Goal: Information Seeking & Learning: Learn about a topic

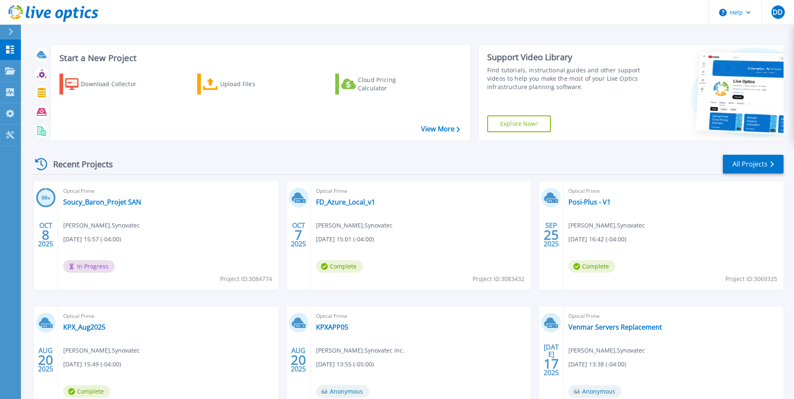
scroll to position [42, 0]
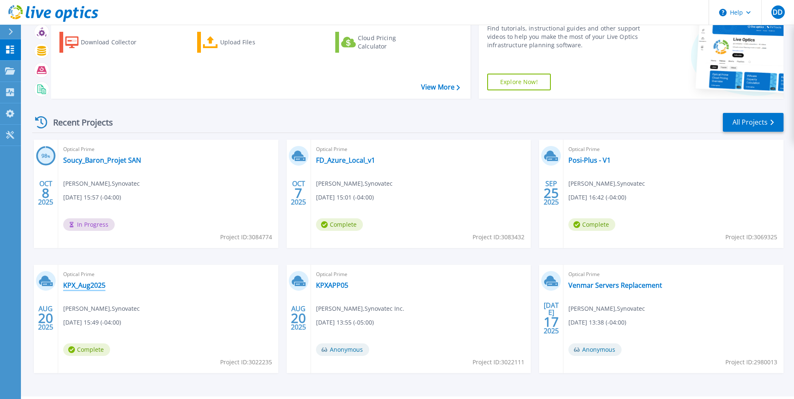
click at [86, 286] on link "KPX_Aug2025" at bounding box center [84, 285] width 42 height 8
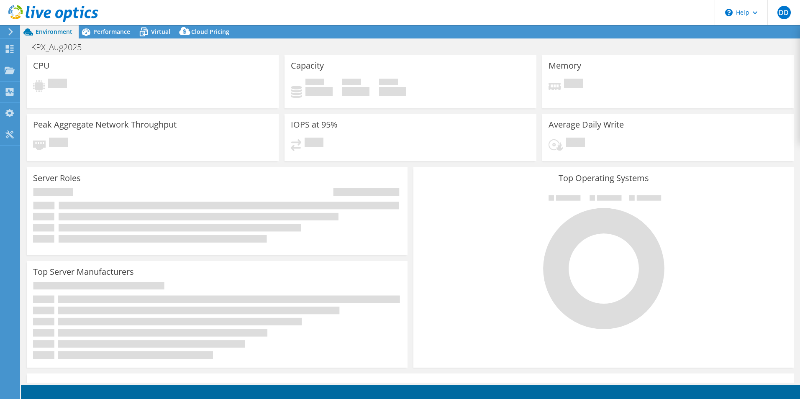
select select "USD"
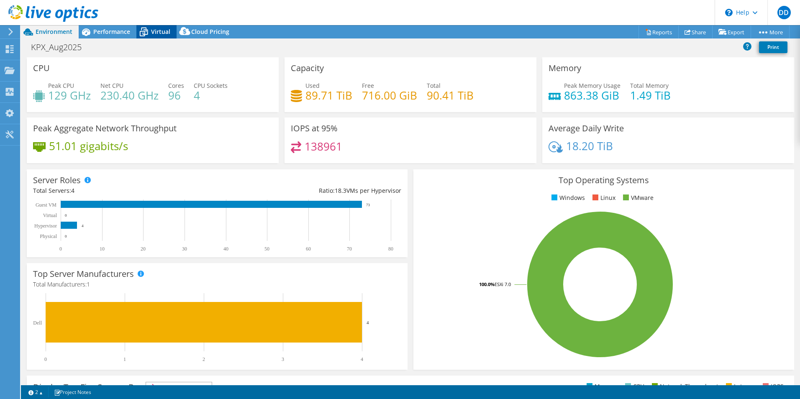
click at [152, 34] on span "Virtual" at bounding box center [160, 32] width 19 height 8
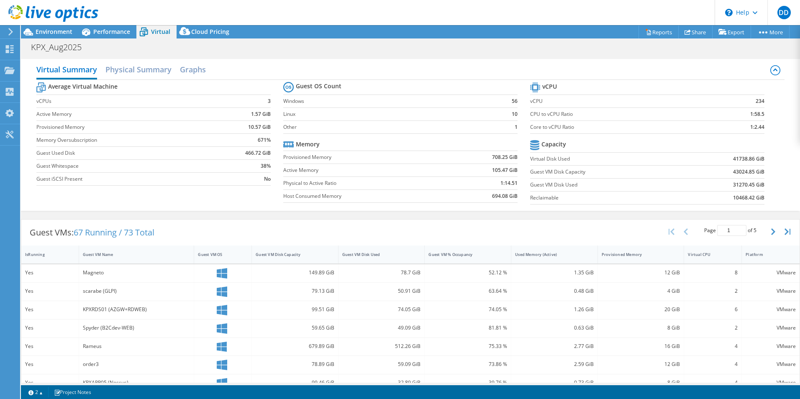
click at [116, 234] on span "67 Running / 73 Total" at bounding box center [114, 232] width 81 height 11
drag, startPoint x: 116, startPoint y: 234, endPoint x: 159, endPoint y: 233, distance: 42.3
click at [159, 233] on div "Guest VMs: 67 Running / 73 Total" at bounding box center [91, 233] width 141 height 26
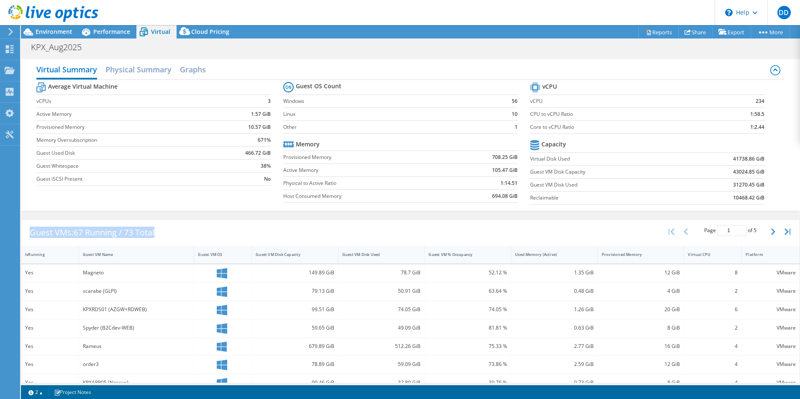
drag, startPoint x: 160, startPoint y: 234, endPoint x: 32, endPoint y: 234, distance: 127.7
click at [32, 234] on div "Guest VMs: 67 Running / 73 Total" at bounding box center [91, 233] width 141 height 26
drag, startPoint x: 32, startPoint y: 235, endPoint x: 186, endPoint y: 237, distance: 154.1
click at [186, 237] on div "Guest VMs: 67 Running / 73 Total Page 1 of 5 5 rows 10 rows 20 rows 25 rows 50 …" at bounding box center [410, 233] width 779 height 26
click at [144, 232] on span "67 Running / 73 Total" at bounding box center [114, 232] width 81 height 11
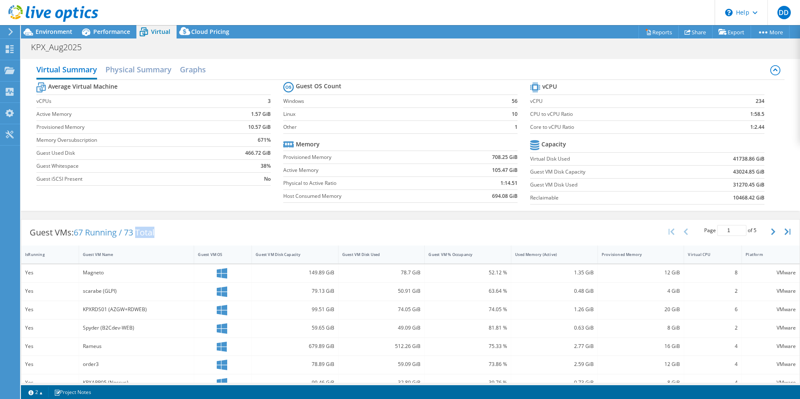
click at [144, 232] on span "67 Running / 73 Total" at bounding box center [114, 232] width 81 height 11
drag, startPoint x: 144, startPoint y: 232, endPoint x: 117, endPoint y: 235, distance: 27.3
click at [117, 235] on span "67 Running / 73 Total" at bounding box center [114, 232] width 81 height 11
click at [104, 234] on span "67 Running / 73 Total" at bounding box center [114, 232] width 81 height 11
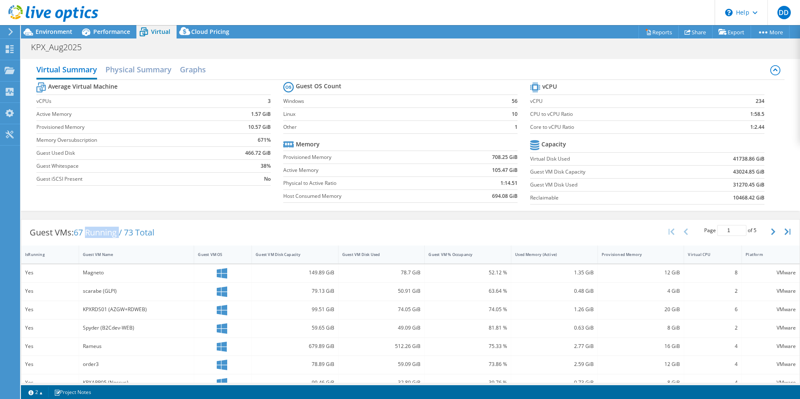
click at [104, 234] on span "67 Running / 73 Total" at bounding box center [114, 232] width 81 height 11
drag, startPoint x: 104, startPoint y: 234, endPoint x: 153, endPoint y: 238, distance: 49.1
click at [153, 238] on div "Guest VMs: 67 Running / 73 Total" at bounding box center [91, 233] width 141 height 26
click at [771, 230] on icon "button" at bounding box center [773, 232] width 4 height 7
click at [683, 231] on button "button" at bounding box center [687, 232] width 14 height 16
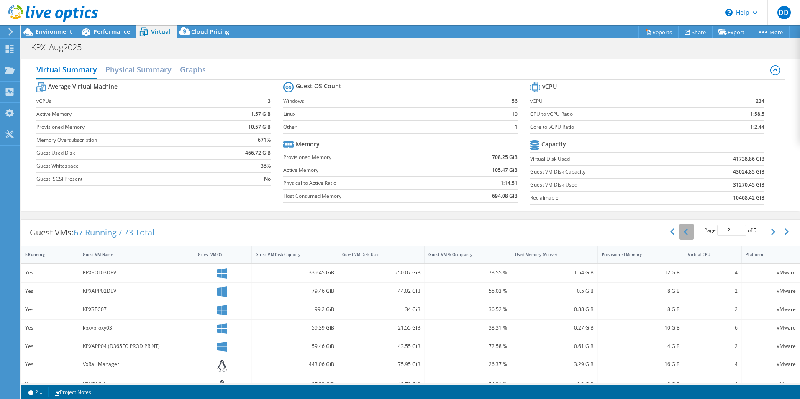
type input "1"
click at [139, 74] on h2 "Physical Summary" at bounding box center [138, 70] width 66 height 18
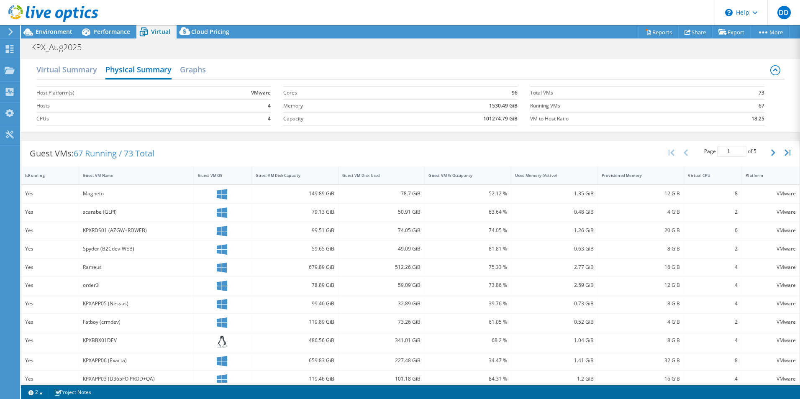
click at [214, 77] on div "Virtual Summary Physical Summary Graphs" at bounding box center [410, 70] width 748 height 19
click at [203, 74] on h2 "Graphs" at bounding box center [193, 70] width 26 height 18
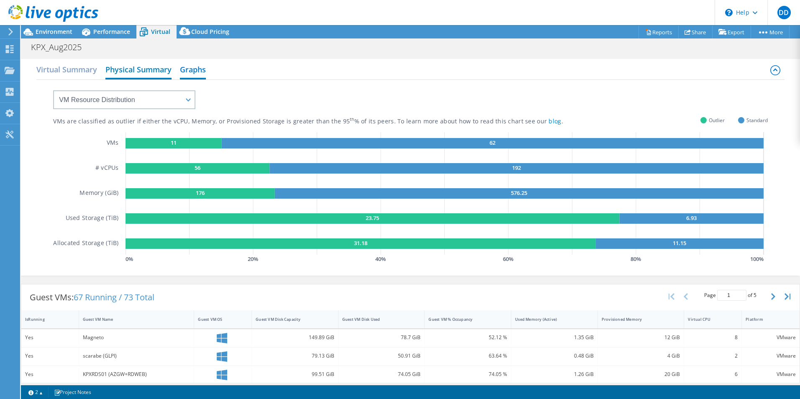
click at [159, 73] on h2 "Physical Summary" at bounding box center [138, 70] width 66 height 18
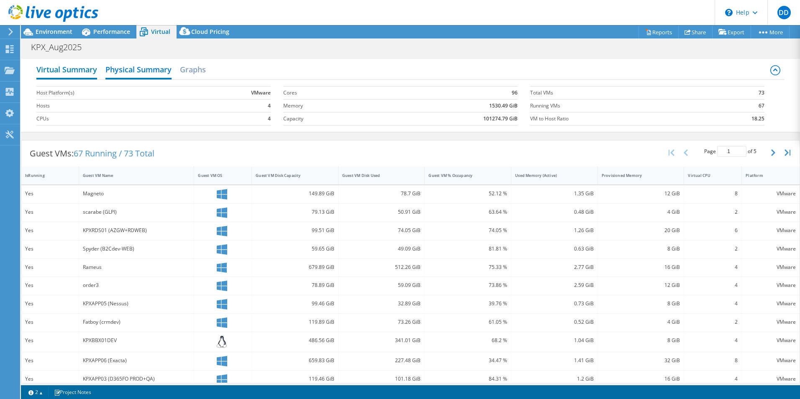
click at [92, 71] on h2 "Virtual Summary" at bounding box center [66, 70] width 61 height 18
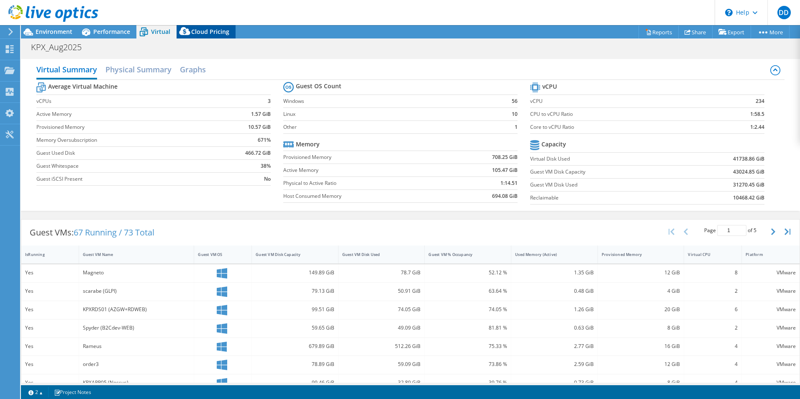
click at [194, 28] on span "Cloud Pricing" at bounding box center [210, 32] width 38 height 8
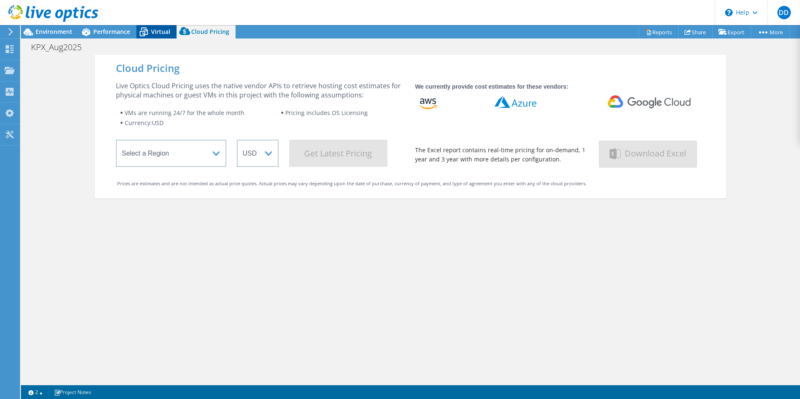
click at [144, 32] on icon at bounding box center [143, 32] width 15 height 15
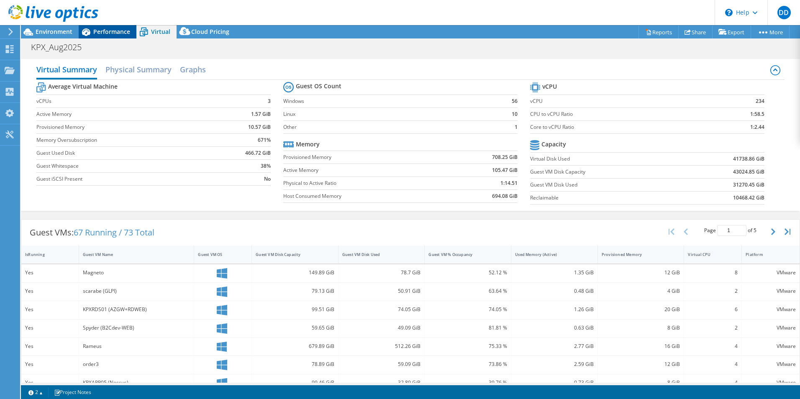
click at [99, 33] on span "Performance" at bounding box center [111, 32] width 37 height 8
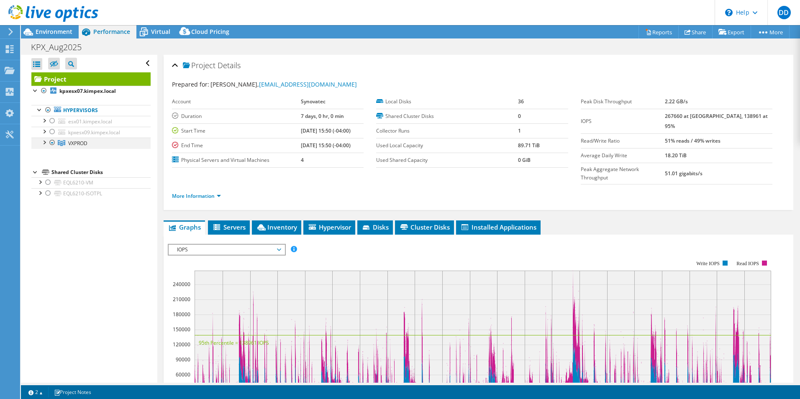
click at [45, 144] on div at bounding box center [44, 142] width 8 height 8
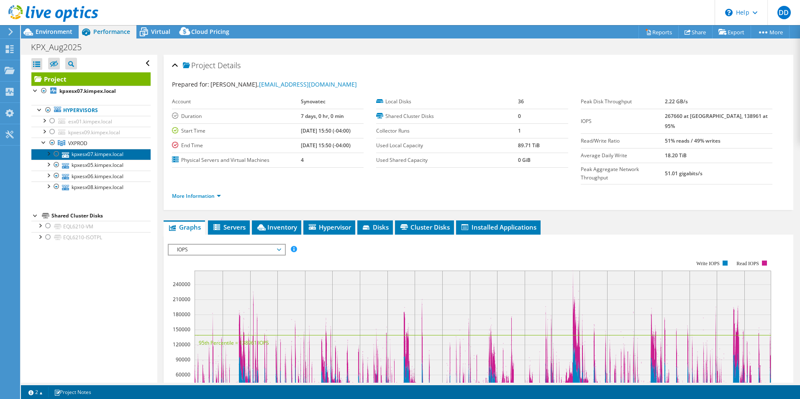
click at [79, 156] on link "kpxesx07.kimpex.local" at bounding box center [90, 154] width 119 height 11
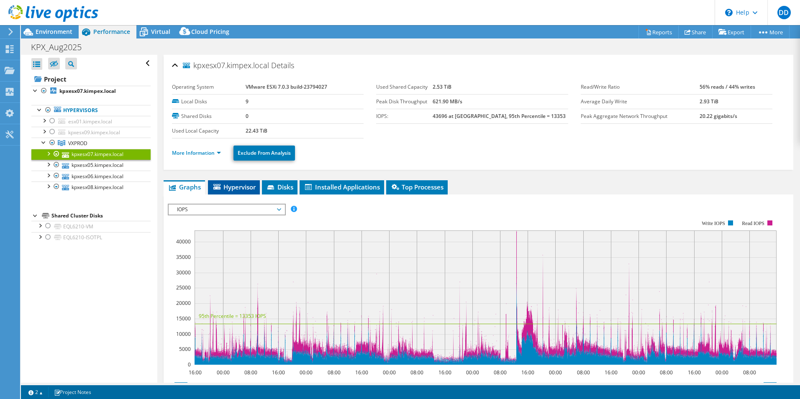
click at [234, 188] on span "Hypervisor" at bounding box center [234, 187] width 44 height 8
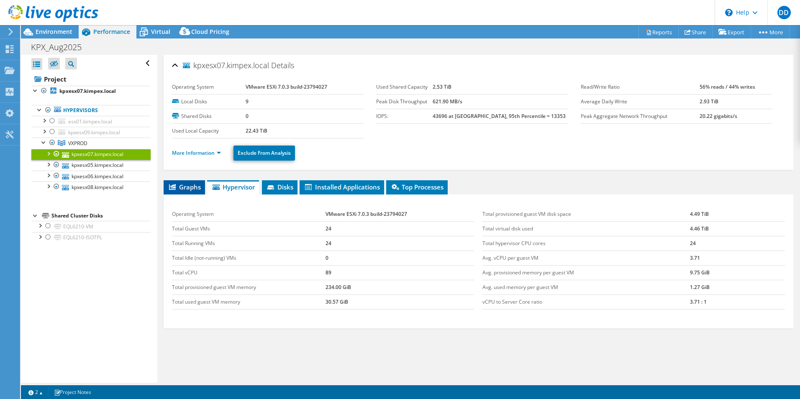
click at [191, 193] on li "Graphs" at bounding box center [184, 187] width 41 height 14
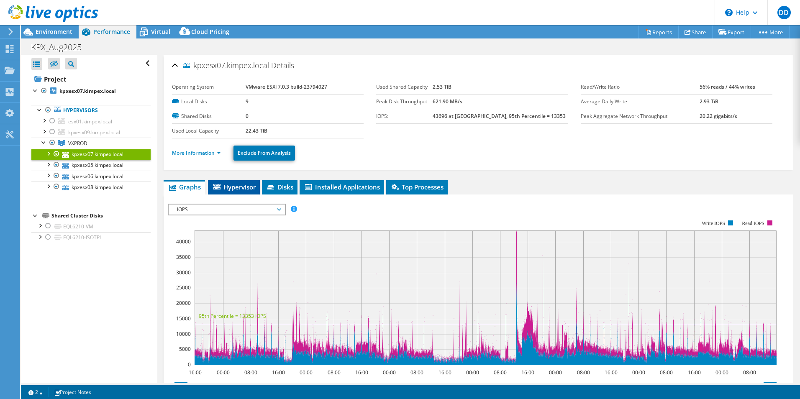
click at [226, 190] on span "Hypervisor" at bounding box center [234, 187] width 44 height 8
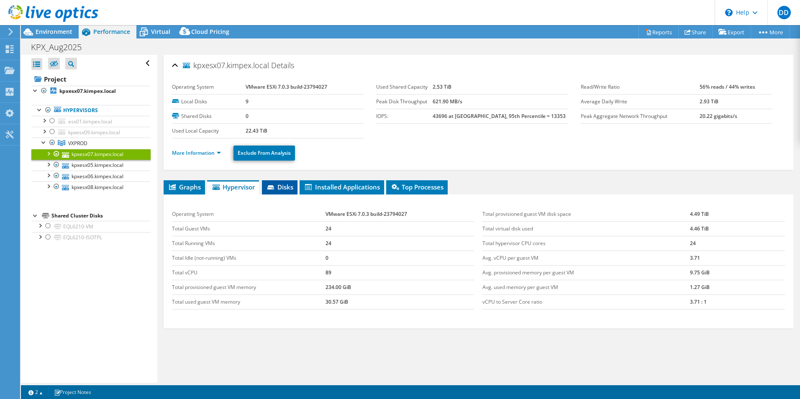
click at [288, 187] on span "Disks" at bounding box center [279, 187] width 27 height 8
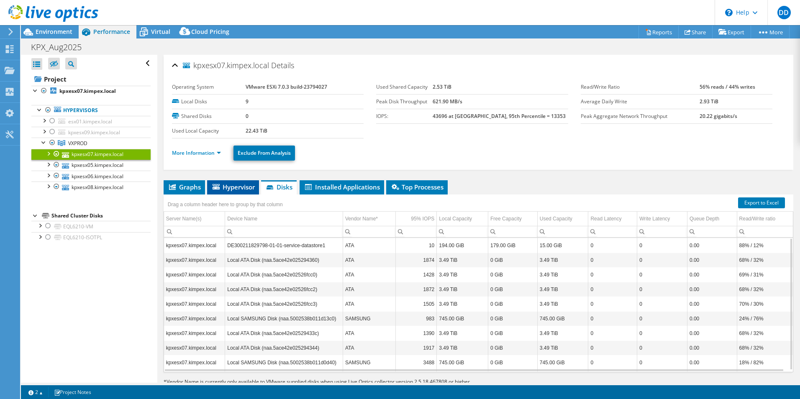
click at [236, 192] on li "Hypervisor" at bounding box center [233, 187] width 52 height 14
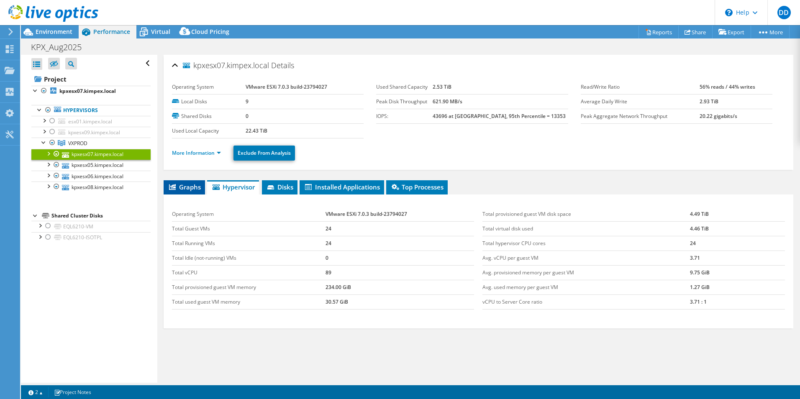
click at [199, 189] on span "Graphs" at bounding box center [184, 187] width 33 height 8
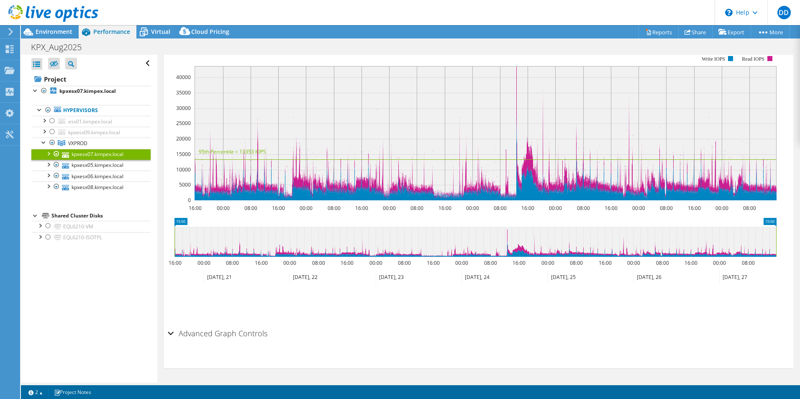
scroll to position [163, 0]
